Goal: Task Accomplishment & Management: Manage account settings

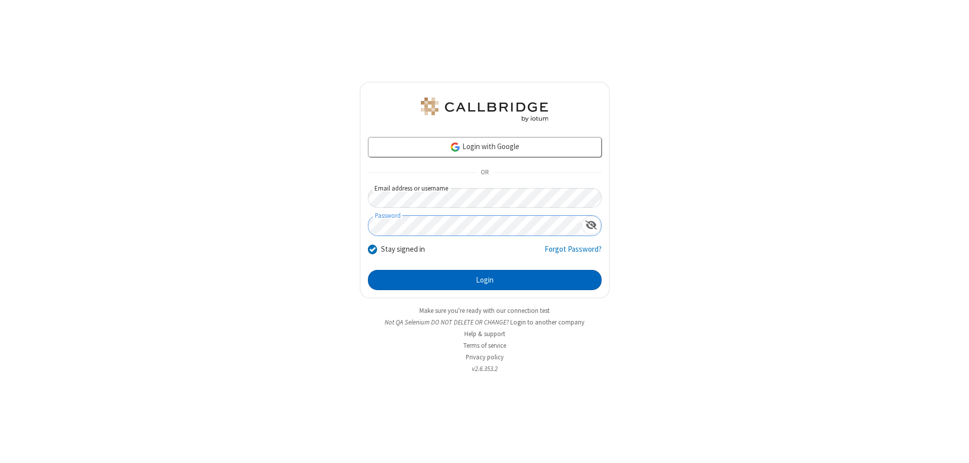
click at [485, 280] on button "Login" at bounding box center [485, 280] width 234 height 20
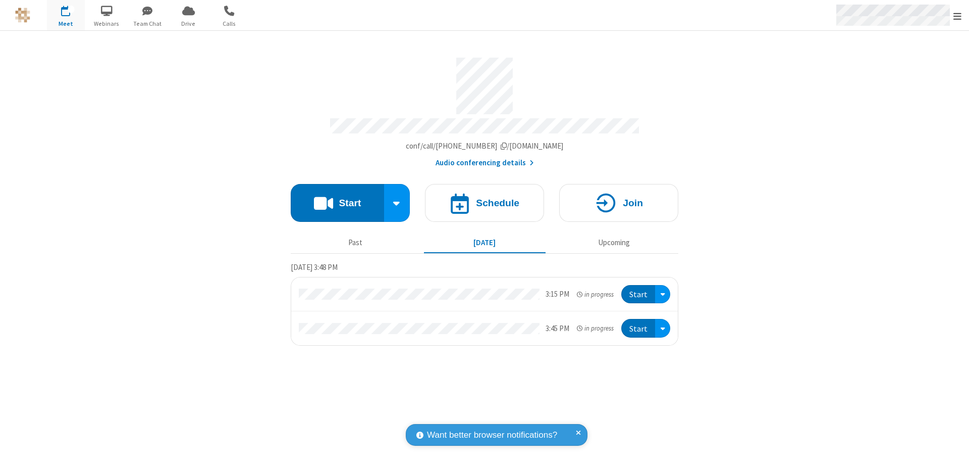
click at [958, 16] on span "Open menu" at bounding box center [958, 16] width 8 height 10
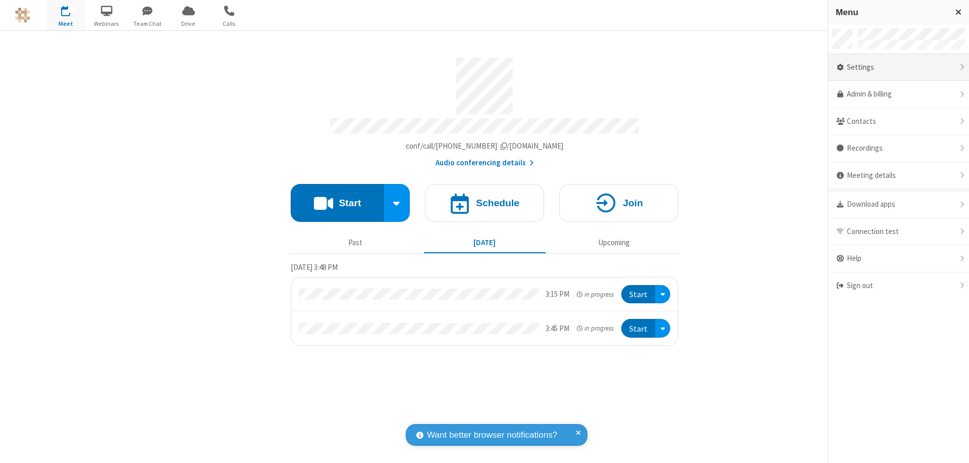
click at [899, 67] on div "Settings" at bounding box center [899, 67] width 141 height 27
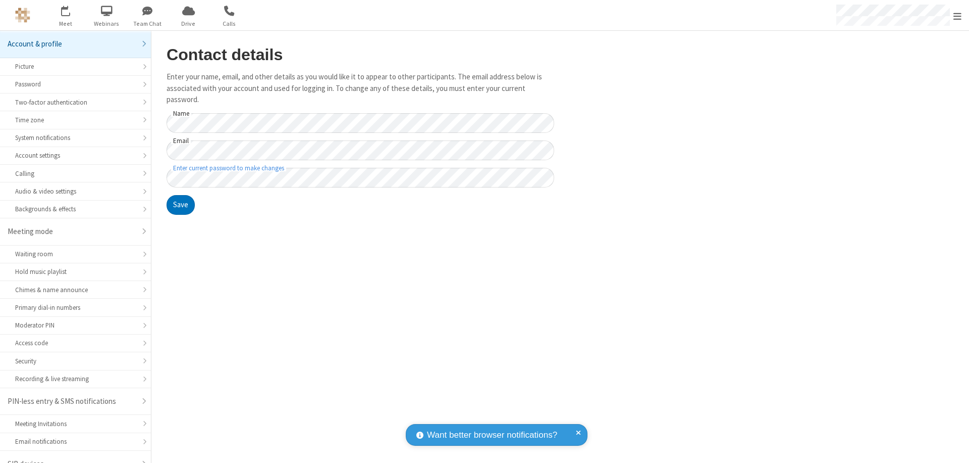
scroll to position [14, 0]
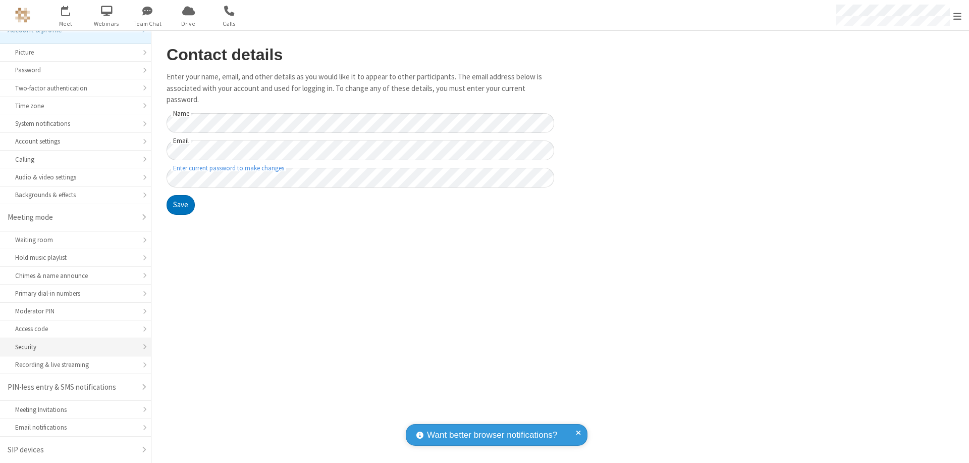
click at [72, 346] on div "Security" at bounding box center [75, 347] width 121 height 10
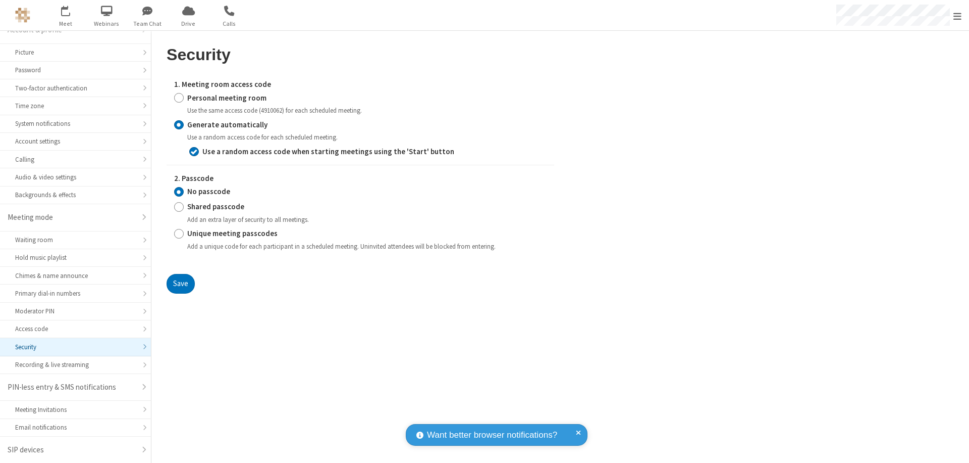
click at [179, 97] on input "Personal meeting room" at bounding box center [179, 97] width 10 height 11
radio input "true"
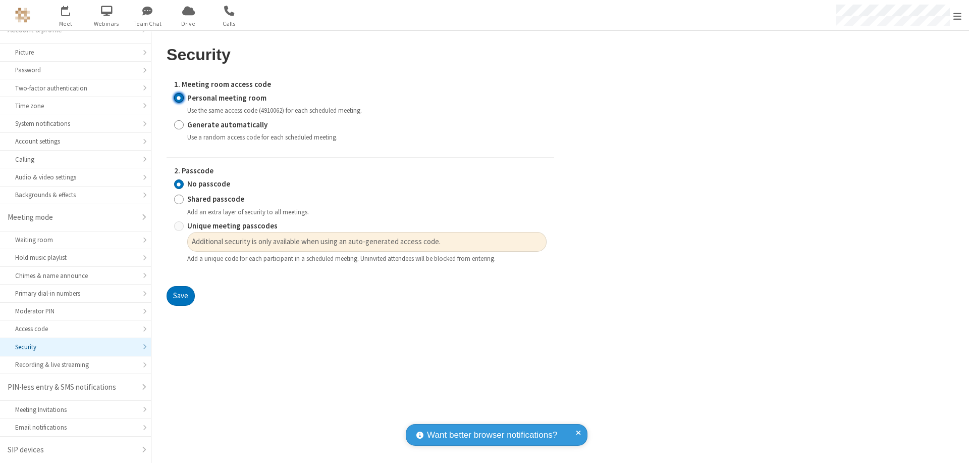
click at [180, 296] on button "Save" at bounding box center [181, 296] width 28 height 20
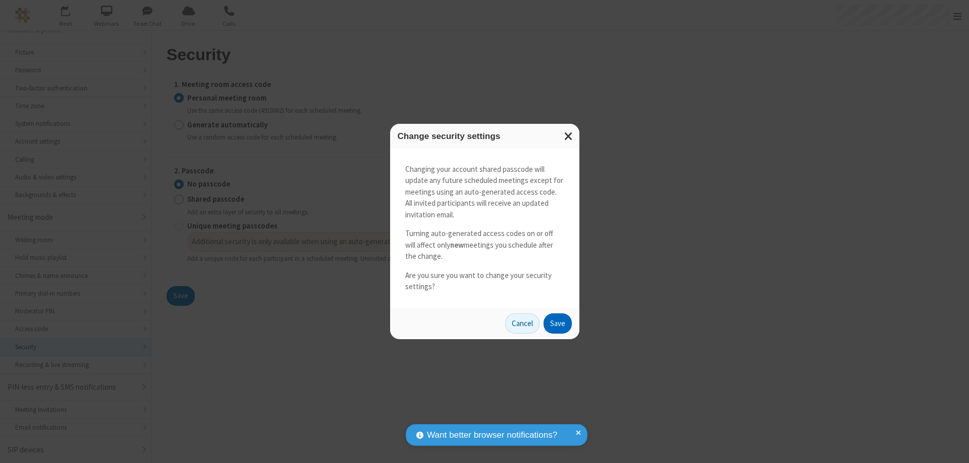
click at [557, 323] on button "Save" at bounding box center [558, 323] width 28 height 20
